Goal: Task Accomplishment & Management: Complete application form

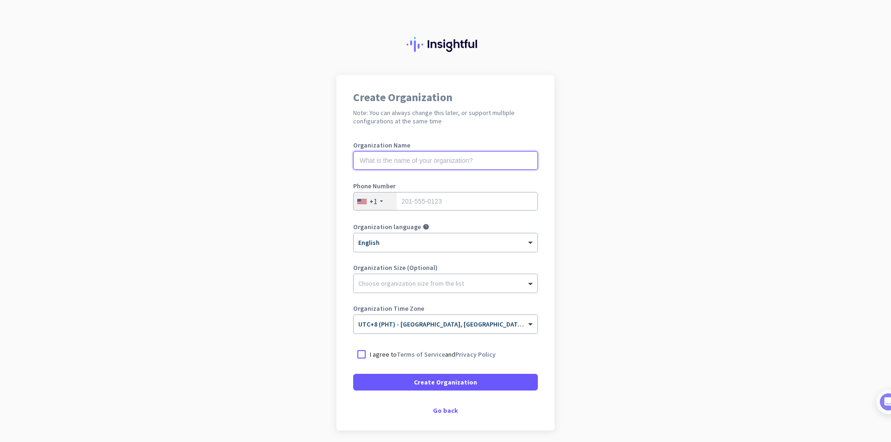
click at [411, 161] on input "text" at bounding box center [445, 160] width 185 height 19
type input "PURSHA LOGISTICS SERVICES"
type input "9292361248"
click at [436, 205] on input "9292361248" at bounding box center [445, 201] width 185 height 19
click at [379, 200] on div "+1" at bounding box center [375, 202] width 43 height 18
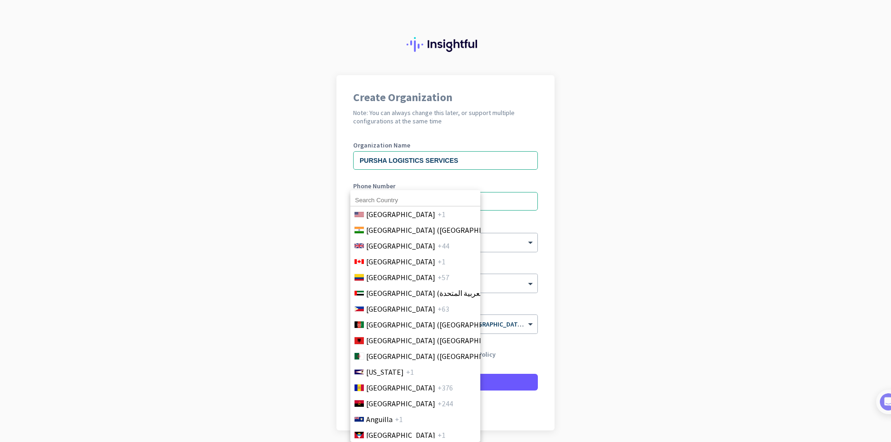
click at [380, 201] on input at bounding box center [415, 200] width 130 height 12
type input "ph"
click at [400, 306] on span "[GEOGRAPHIC_DATA]" at bounding box center [400, 309] width 69 height 11
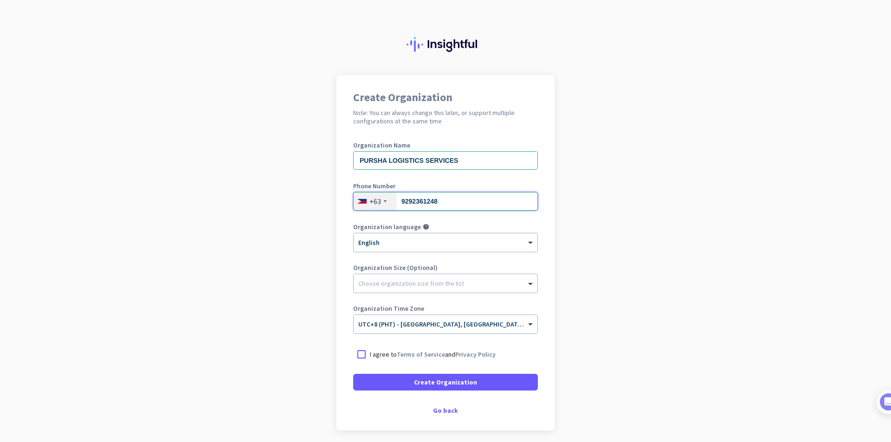
click at [405, 201] on input "9292361248" at bounding box center [445, 201] width 185 height 19
type input "09171075076"
click at [432, 244] on div "× English" at bounding box center [440, 243] width 172 height 8
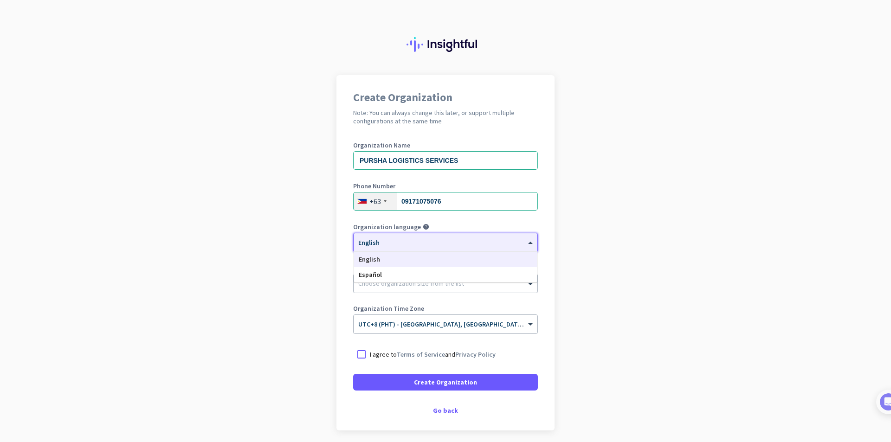
click at [386, 255] on div "English" at bounding box center [445, 259] width 183 height 15
click at [387, 285] on div at bounding box center [446, 281] width 184 height 9
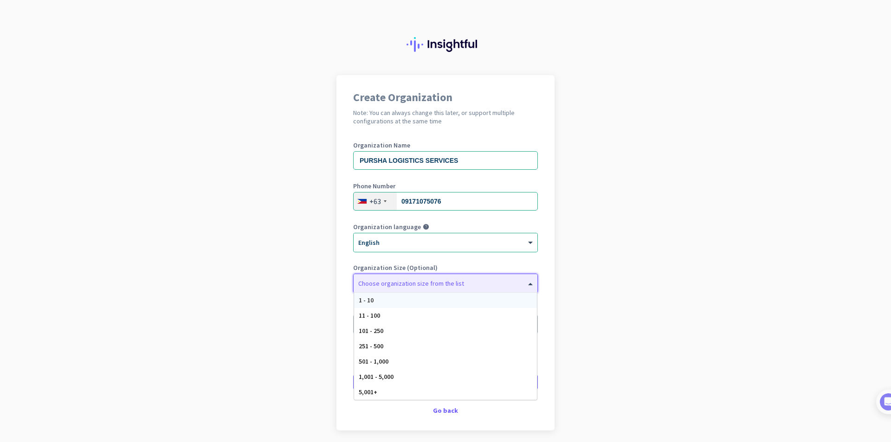
click at [399, 304] on div "1 - 10" at bounding box center [445, 300] width 183 height 15
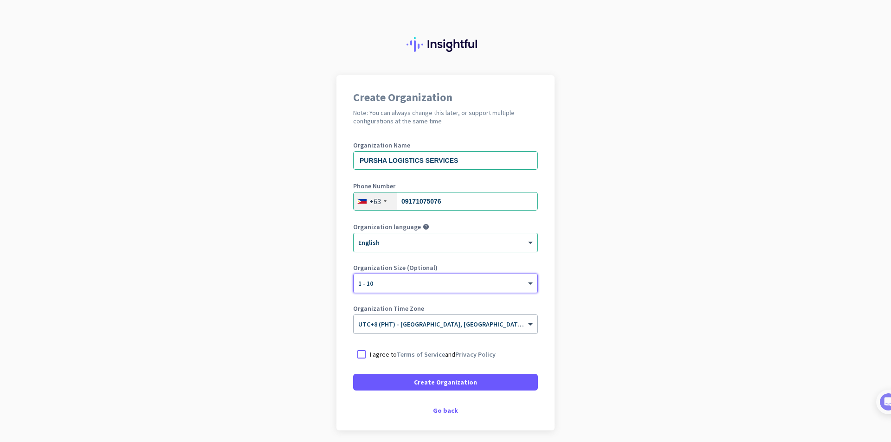
click at [635, 304] on app-onboarding-organization "Create Organization Note: You can always change this later, or support multiple…" at bounding box center [445, 276] width 891 height 402
click at [526, 324] on span at bounding box center [532, 325] width 12 height 8
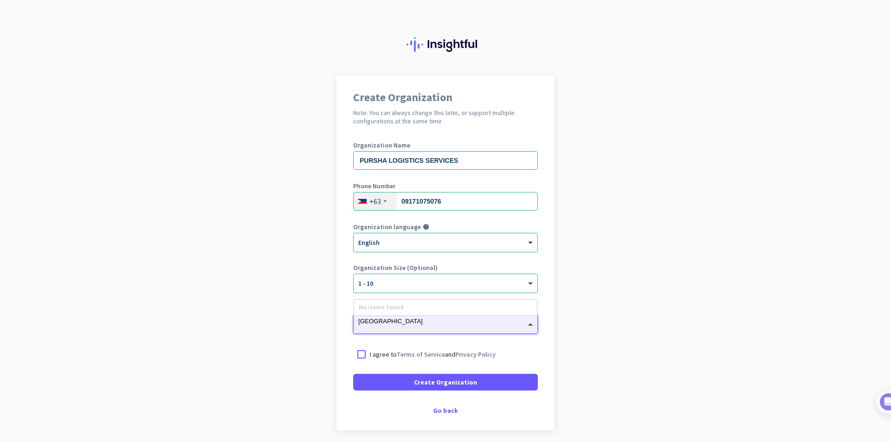
click at [359, 320] on input "[GEOGRAPHIC_DATA]" at bounding box center [436, 321] width 156 height 7
click at [365, 317] on div "× UTC+8 (PHT) - [GEOGRAPHIC_DATA], [GEOGRAPHIC_DATA], [GEOGRAPHIC_DATA], [GEOGR…" at bounding box center [446, 324] width 184 height 19
click at [369, 321] on input "[GEOGRAPHIC_DATA]" at bounding box center [436, 321] width 156 height 7
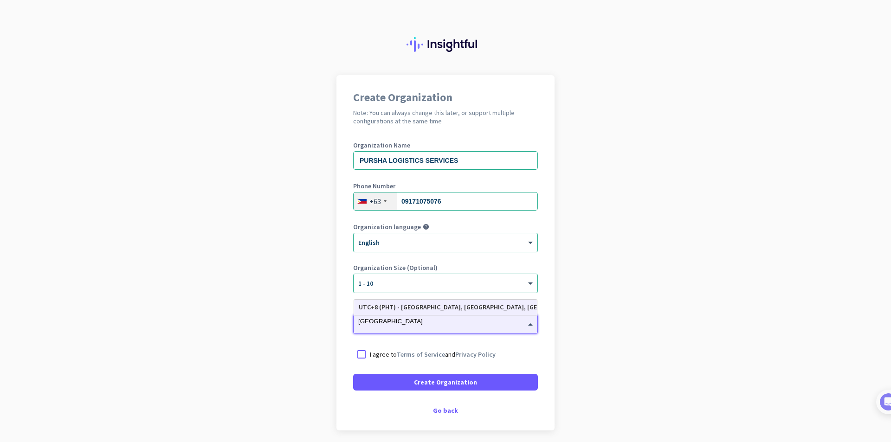
click at [369, 321] on input "[GEOGRAPHIC_DATA]" at bounding box center [436, 321] width 156 height 7
click at [416, 325] on div "× UTC+8 (PHT) - [GEOGRAPHIC_DATA], [GEOGRAPHIC_DATA], [GEOGRAPHIC_DATA], [GEOGR…" at bounding box center [440, 325] width 172 height 8
click at [360, 323] on input "Taguig" at bounding box center [436, 321] width 156 height 7
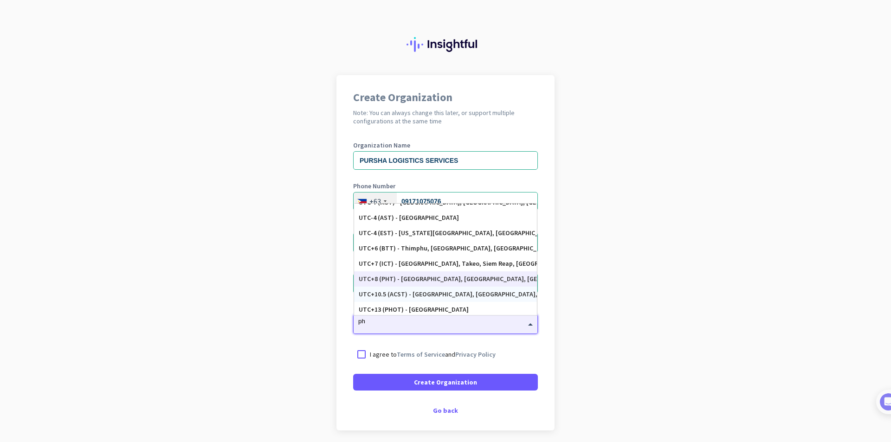
scroll to position [11, 0]
type input "p"
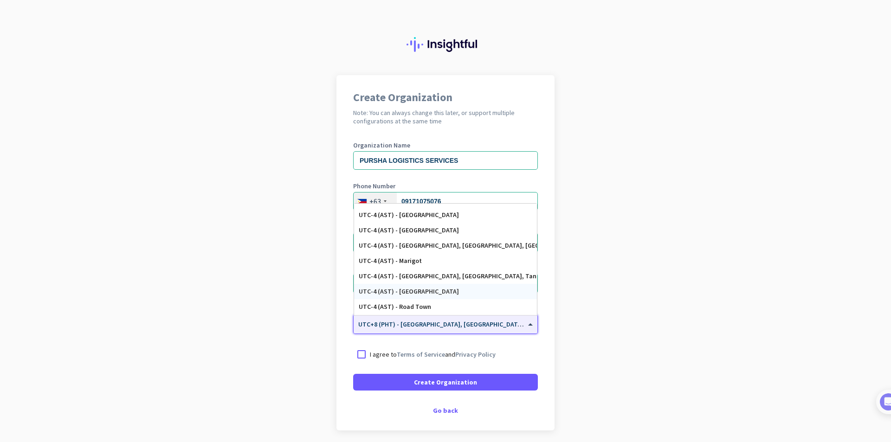
scroll to position [789, 0]
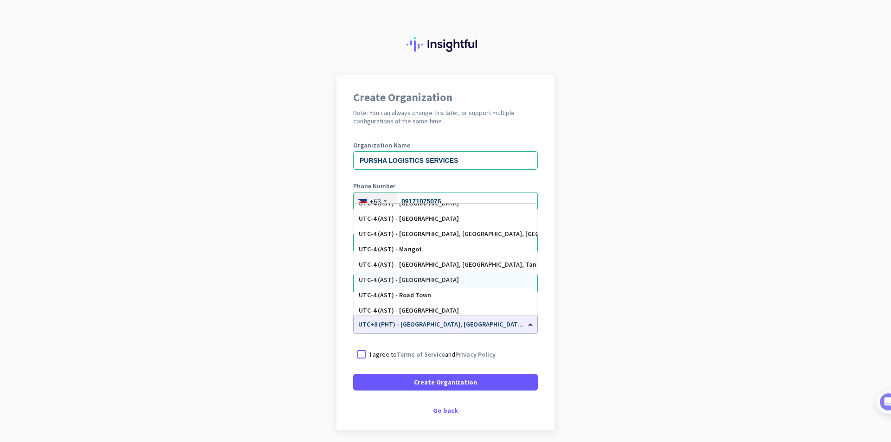
click at [602, 287] on app-onboarding-organization "Create Organization Note: You can always change this later, or support multiple…" at bounding box center [445, 276] width 891 height 402
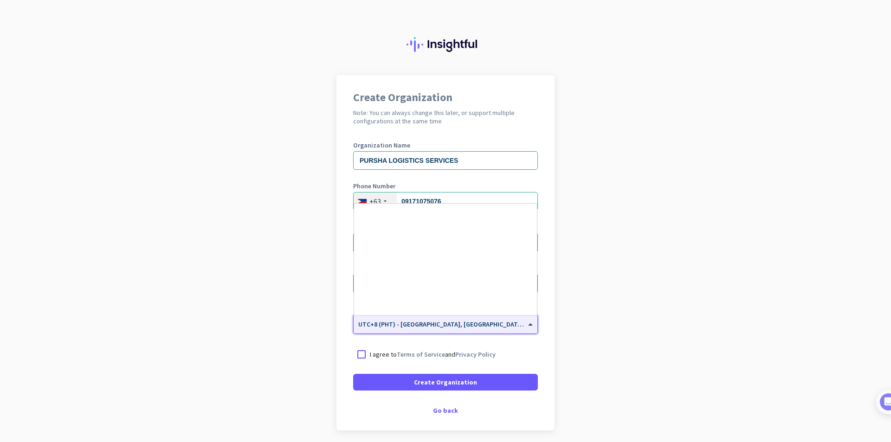
click at [448, 325] on div at bounding box center [446, 321] width 184 height 8
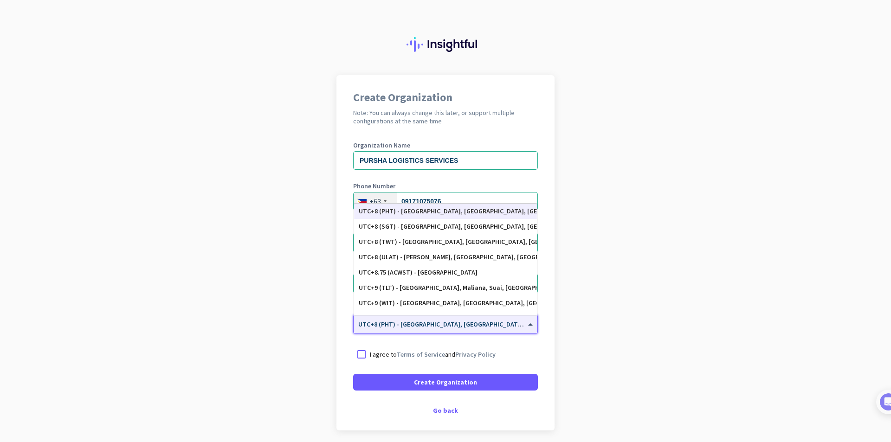
click at [498, 214] on div "UTC+8 (PHT) - [GEOGRAPHIC_DATA], [GEOGRAPHIC_DATA], [GEOGRAPHIC_DATA], [GEOGRAP…" at bounding box center [446, 211] width 174 height 8
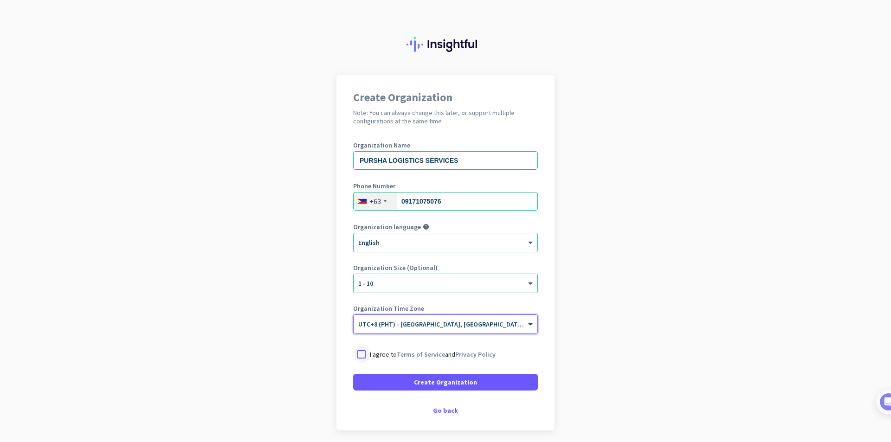
click at [360, 355] on div at bounding box center [361, 354] width 17 height 17
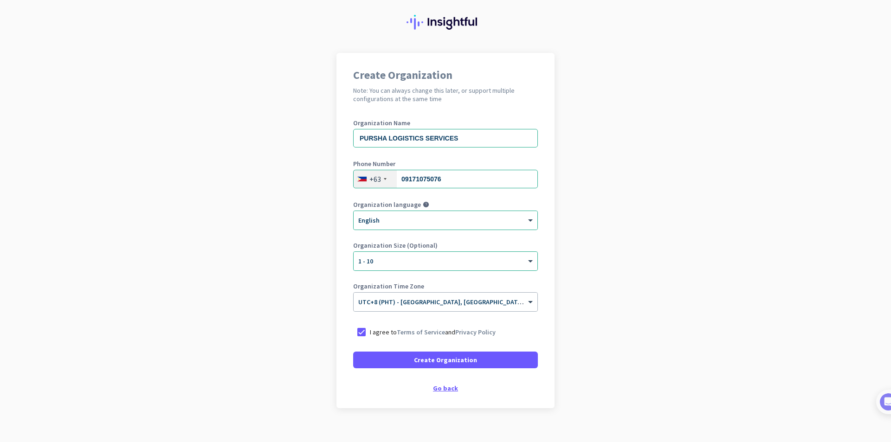
scroll to position [35, 0]
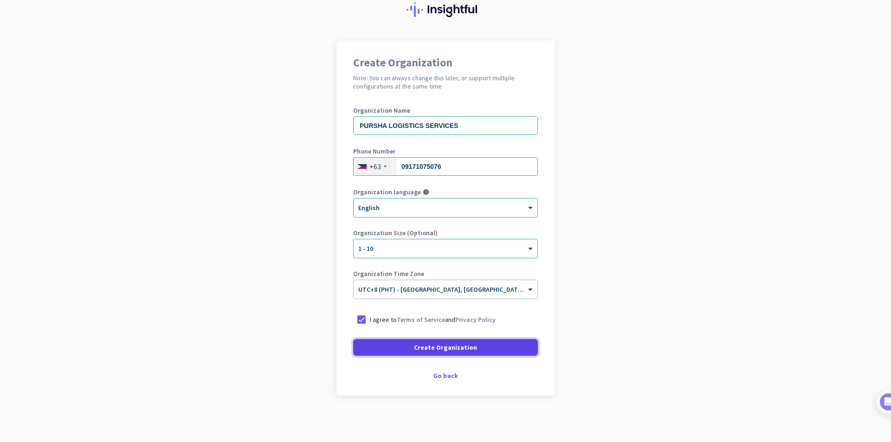
click at [432, 353] on span at bounding box center [445, 348] width 185 height 22
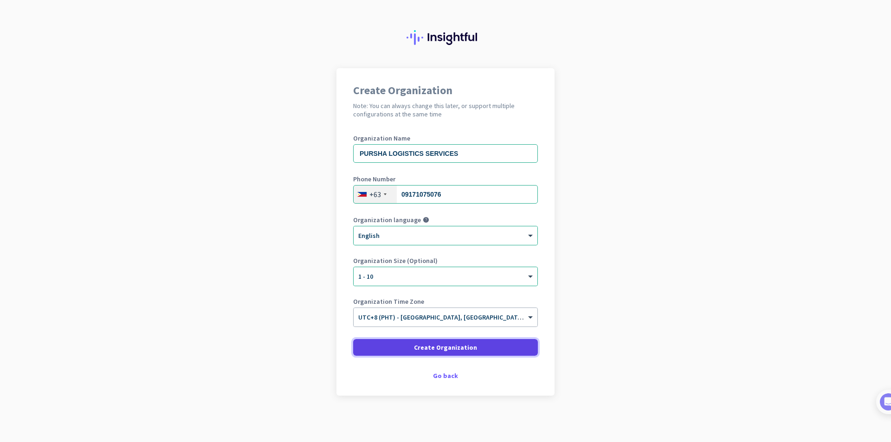
scroll to position [7, 0]
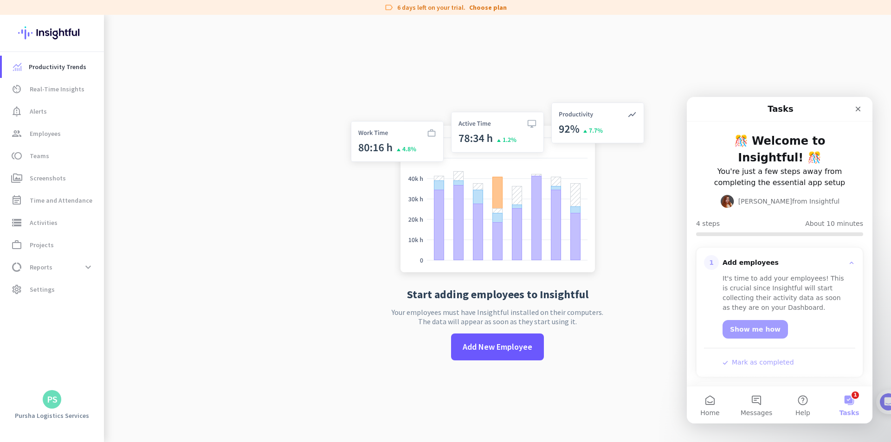
click at [851, 401] on button "1 Tasks" at bounding box center [849, 405] width 46 height 37
click at [491, 7] on link "Choose plan" at bounding box center [488, 7] width 38 height 9
click at [223, 188] on app-no-employees "Start adding employees to Insightful Your employees must have Insightful instal…" at bounding box center [497, 236] width 787 height 442
click at [724, 52] on app-no-employees "Start adding employees to Insightful Your employees must have Insightful instal…" at bounding box center [497, 236] width 787 height 442
click at [857, 111] on icon "Close" at bounding box center [858, 108] width 7 height 7
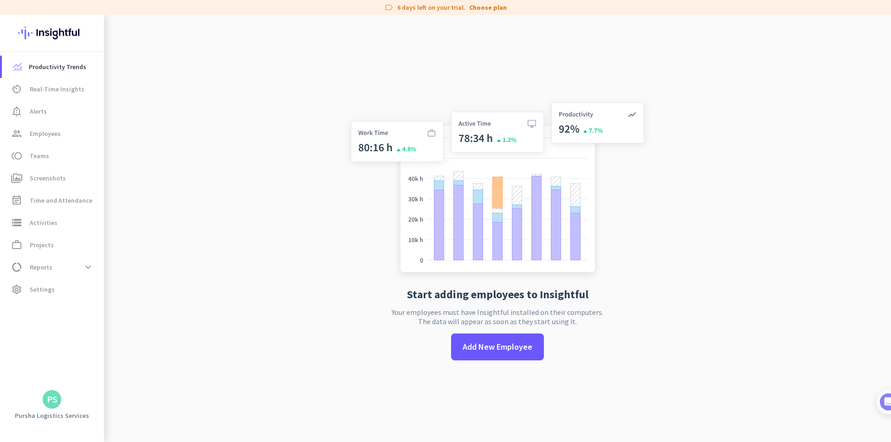
click at [811, 131] on app-no-employees "Start adding employees to Insightful Your employees must have Insightful instal…" at bounding box center [497, 236] width 787 height 442
click at [61, 292] on span "settings Settings" at bounding box center [52, 289] width 87 height 11
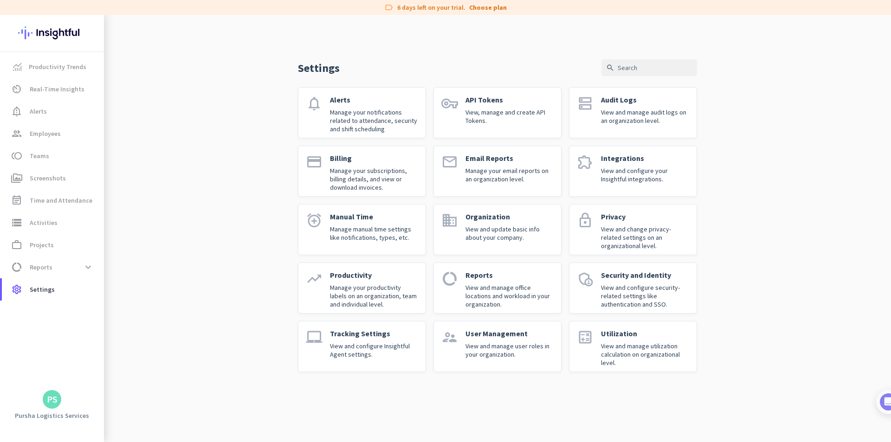
click at [53, 398] on div "PS" at bounding box center [52, 399] width 11 height 9
click at [84, 384] on span "Sign out" at bounding box center [101, 382] width 56 height 8
